Goal: Information Seeking & Learning: Find specific page/section

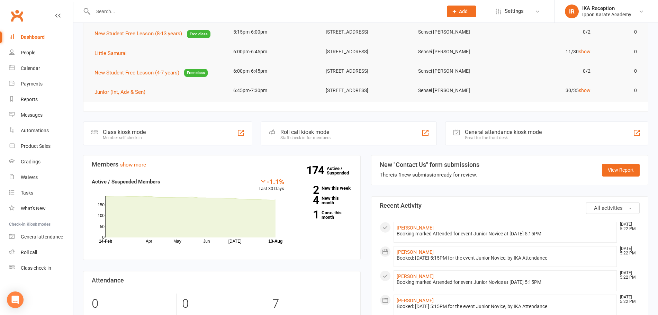
scroll to position [69, 0]
click at [26, 52] on div "People" at bounding box center [28, 53] width 15 height 6
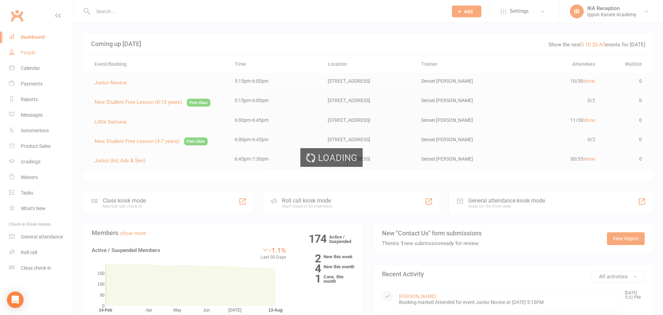
select select "100"
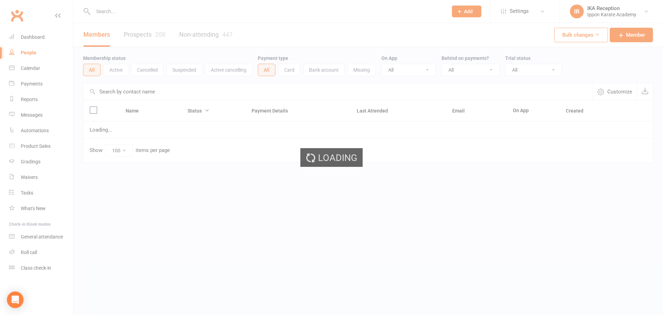
click at [99, 13] on div "Loading" at bounding box center [331, 157] width 663 height 315
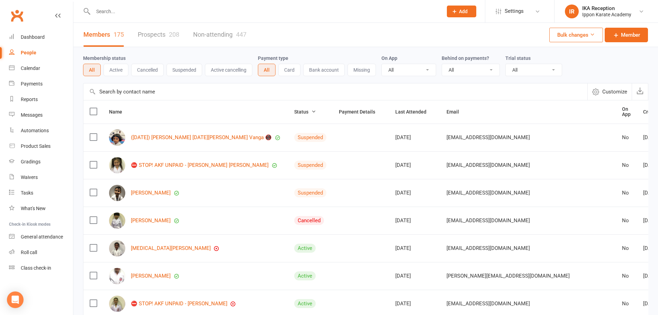
click at [105, 11] on input "text" at bounding box center [264, 12] width 347 height 10
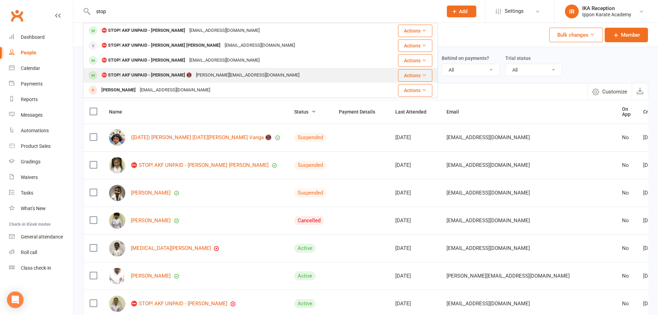
type input "stop"
click at [188, 74] on div "⛔ STOP! AKF UNPAID - [PERSON_NAME] 📵" at bounding box center [146, 75] width 94 height 10
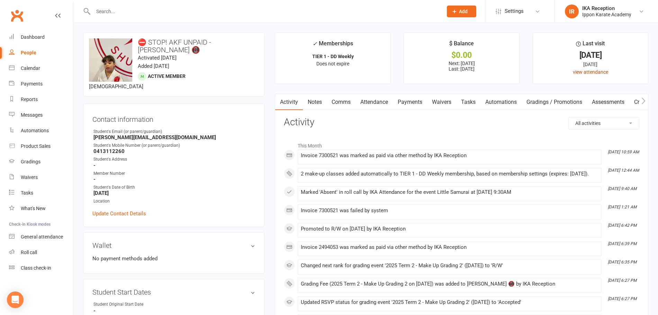
click at [596, 70] on link "view attendance" at bounding box center [590, 72] width 35 height 6
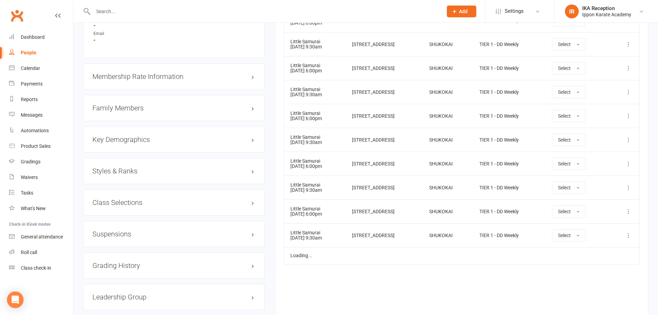
scroll to position [623, 0]
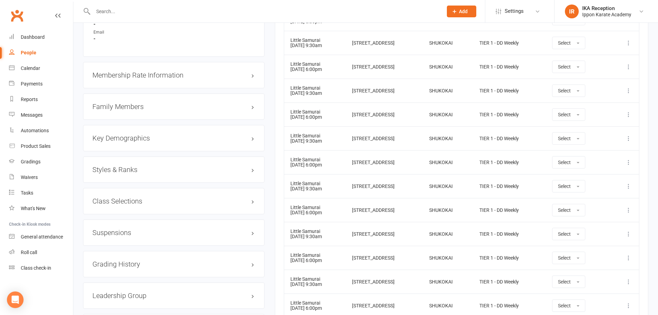
click at [216, 173] on h3 "Styles & Ranks" at bounding box center [173, 170] width 163 height 8
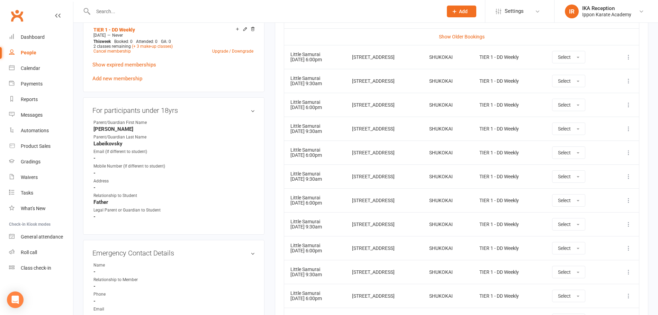
scroll to position [35, 0]
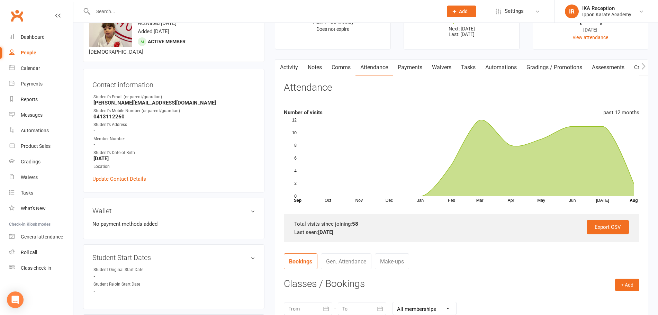
click at [107, 10] on input "text" at bounding box center [264, 12] width 347 height 10
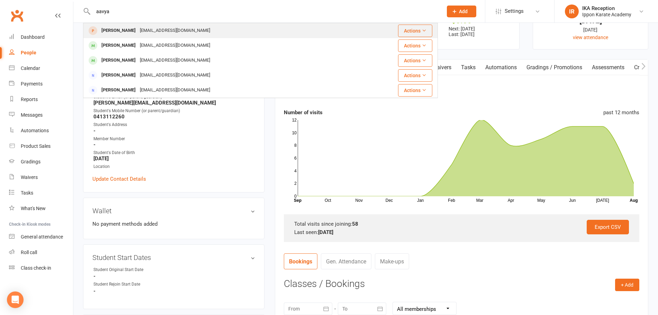
type input "aavya"
click at [162, 31] on div "[EMAIL_ADDRESS][DOMAIN_NAME]" at bounding box center [175, 31] width 74 height 10
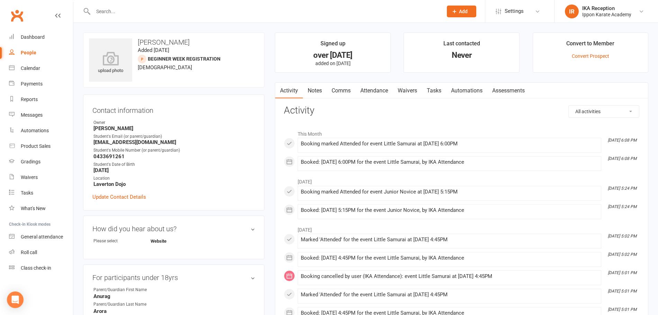
click at [110, 9] on input "text" at bounding box center [264, 12] width 347 height 10
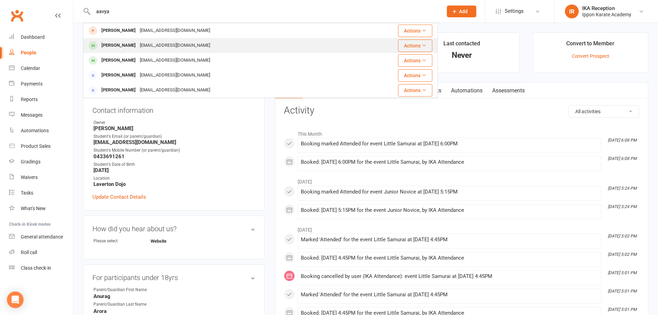
type input "aavya"
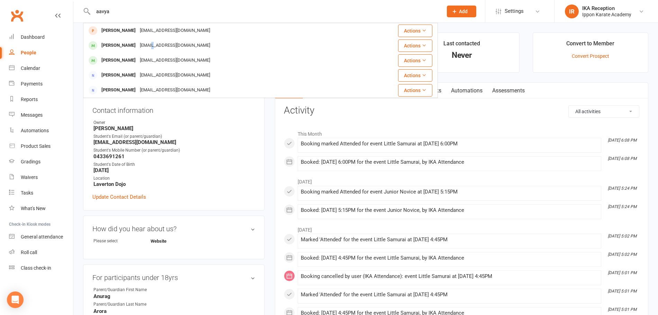
click at [144, 44] on div "[EMAIL_ADDRESS][DOMAIN_NAME]" at bounding box center [175, 45] width 74 height 10
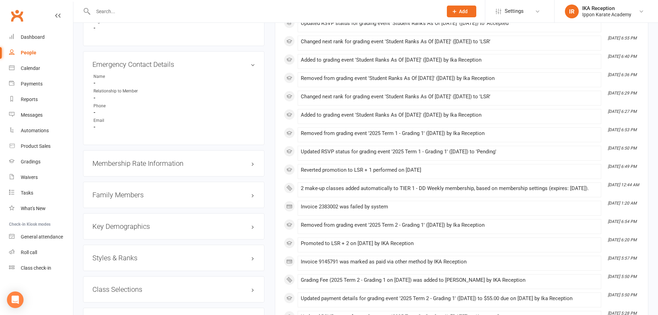
scroll to position [727, 0]
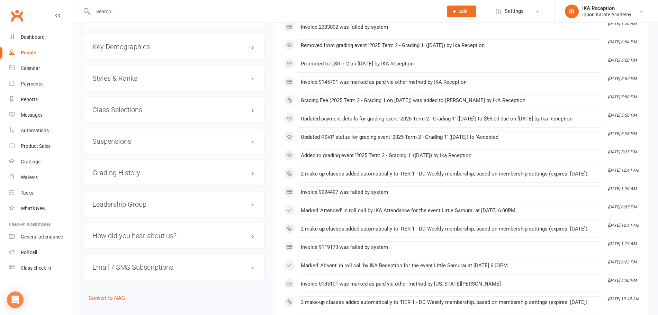
click at [156, 80] on h3 "Styles & Ranks" at bounding box center [173, 78] width 163 height 8
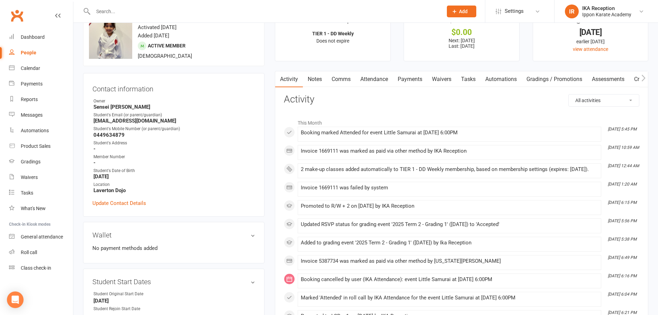
scroll to position [0, 0]
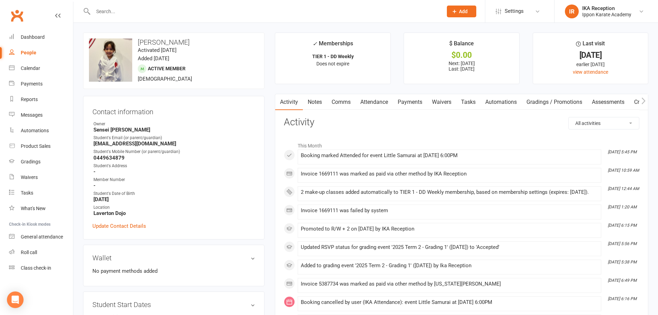
click at [107, 11] on input "text" at bounding box center [264, 12] width 347 height 10
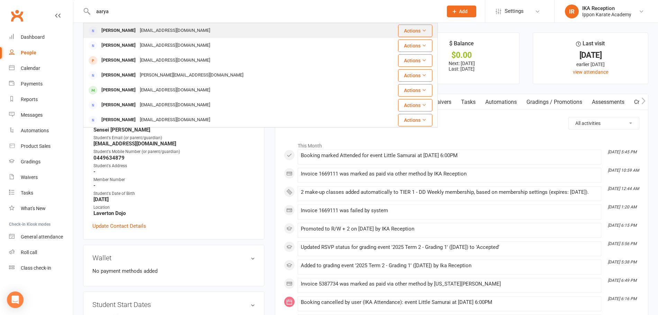
type input "aarya"
click at [163, 28] on div "[EMAIL_ADDRESS][DOMAIN_NAME]" at bounding box center [175, 31] width 74 height 10
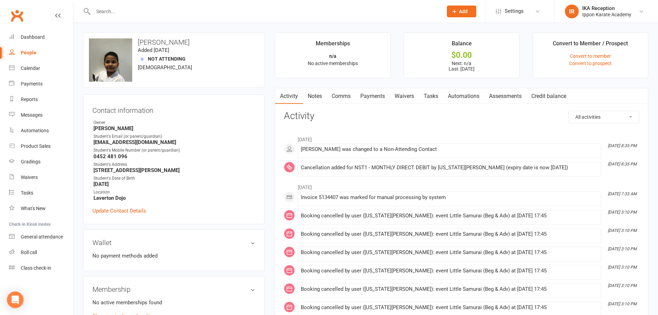
click at [108, 12] on input "text" at bounding box center [264, 12] width 347 height 10
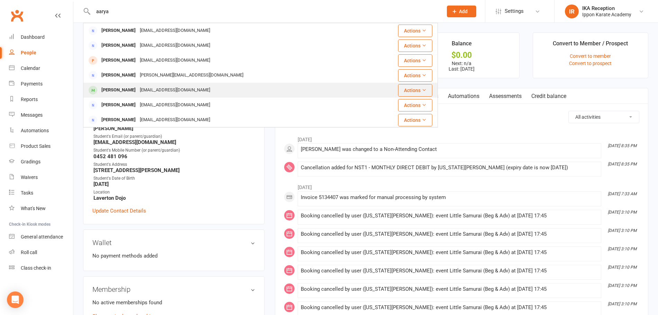
type input "aarya"
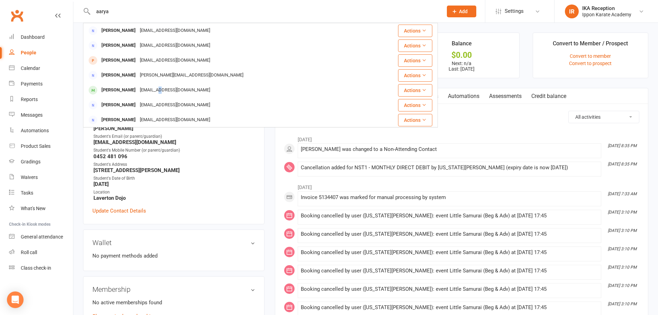
click at [151, 90] on div "[EMAIL_ADDRESS][DOMAIN_NAME]" at bounding box center [175, 90] width 74 height 10
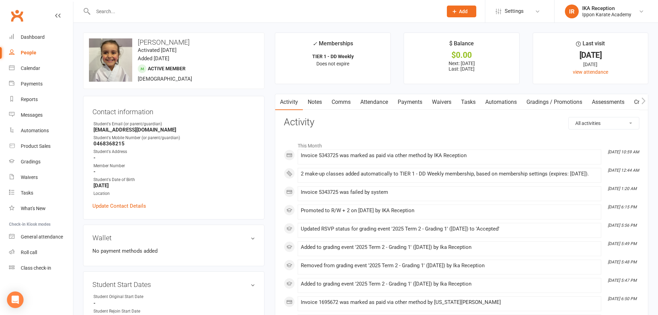
click at [117, 11] on input "text" at bounding box center [264, 12] width 347 height 10
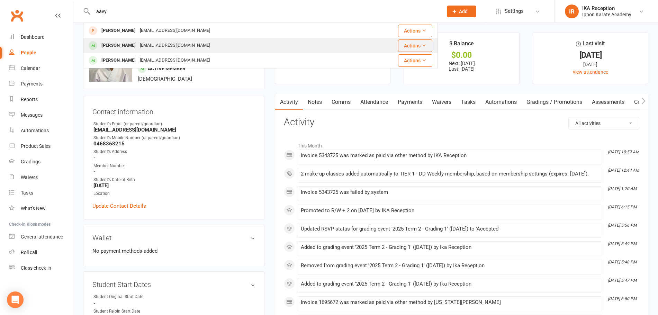
type input "aavy"
click at [150, 44] on div "[EMAIL_ADDRESS][DOMAIN_NAME]" at bounding box center [175, 45] width 74 height 10
